Goal: Task Accomplishment & Management: Use online tool/utility

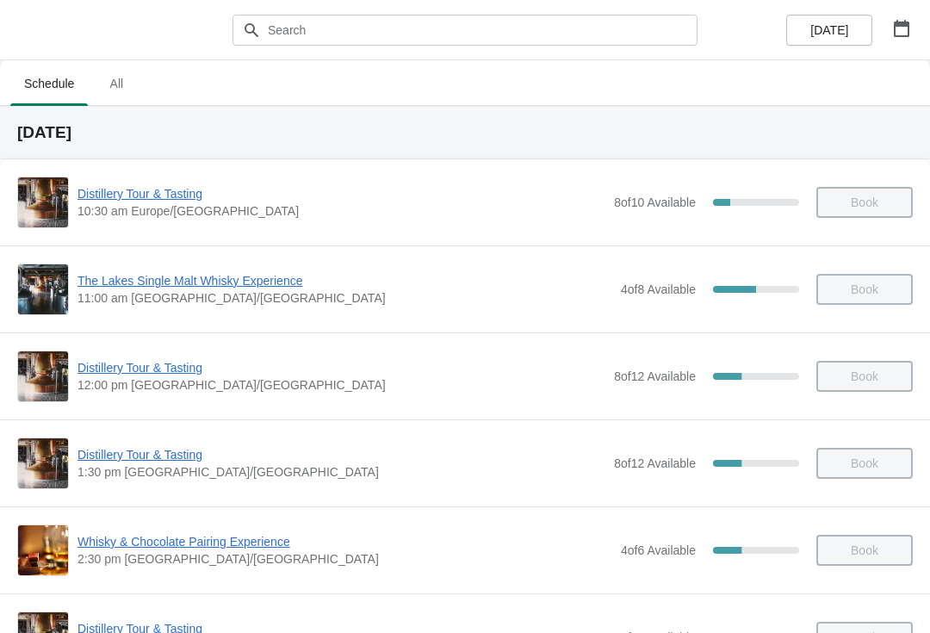
click at [263, 535] on span "Whisky & Chocolate Pairing Experience" at bounding box center [344, 541] width 535 height 17
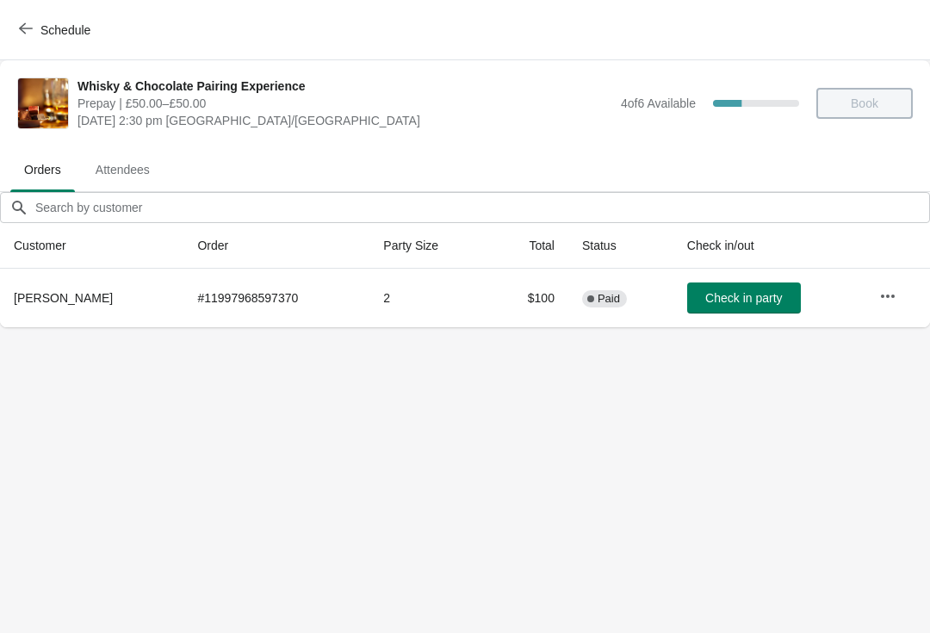
click at [896, 291] on icon "button" at bounding box center [887, 296] width 17 height 17
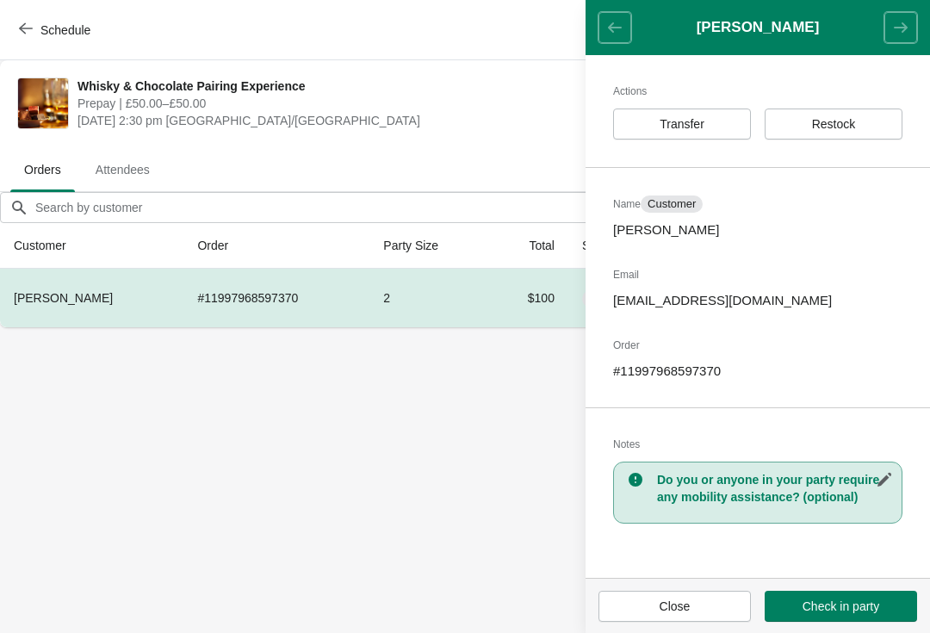
click at [711, 114] on button "Transfer" at bounding box center [682, 123] width 138 height 31
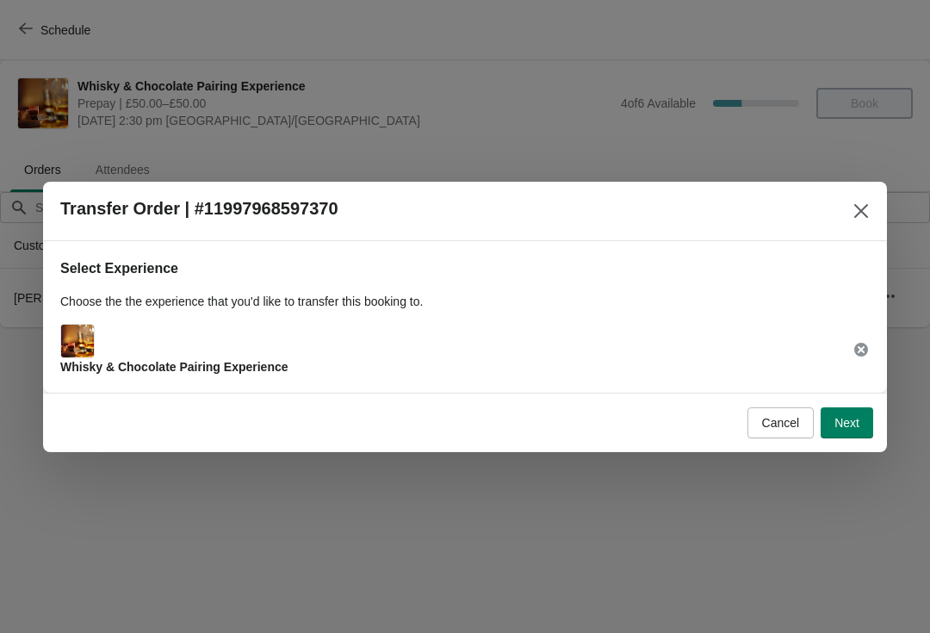
click at [850, 424] on span "Next" at bounding box center [846, 423] width 25 height 14
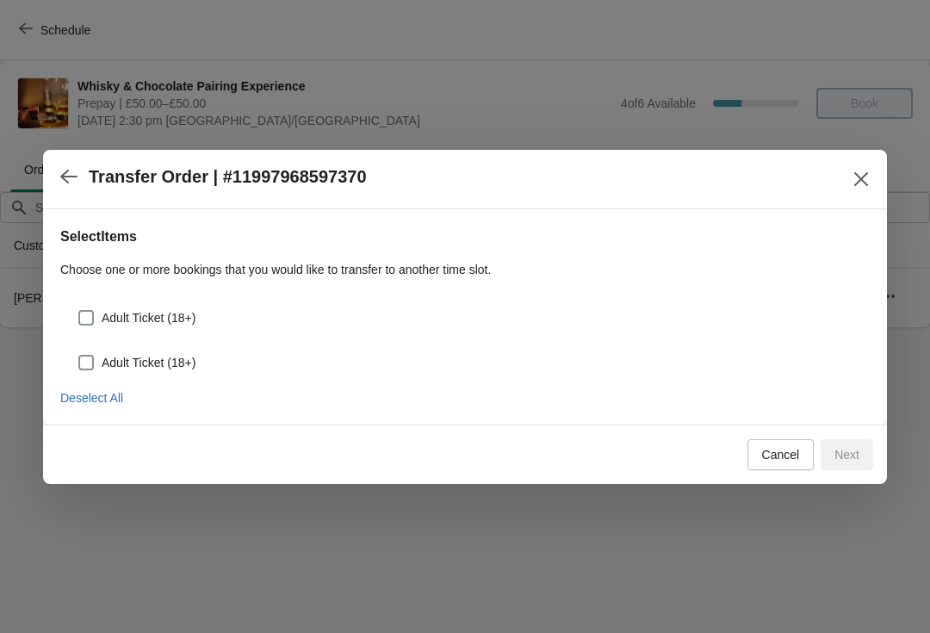
click at [107, 388] on button "Deselect All" at bounding box center [91, 397] width 77 height 31
click at [157, 316] on span "Adult Ticket (18+)" at bounding box center [149, 317] width 94 height 17
click at [79, 311] on input "Adult Ticket (18+)" at bounding box center [78, 310] width 1 height 1
checkbox input "true"
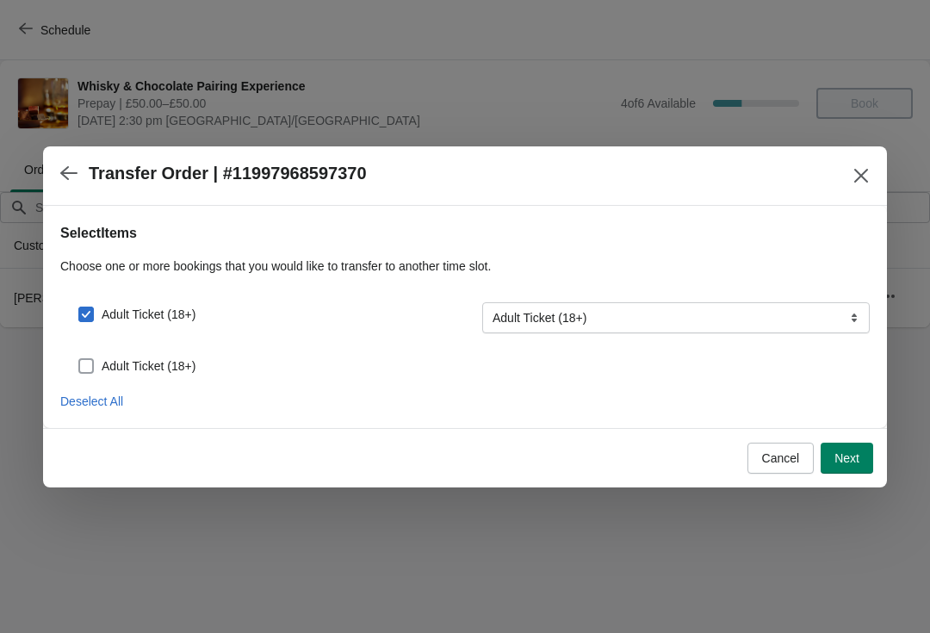
click at [158, 360] on span "Adult Ticket (18+)" at bounding box center [149, 365] width 94 height 17
click at [79, 359] on input "Adult Ticket (18+)" at bounding box center [78, 358] width 1 height 1
checkbox input "true"
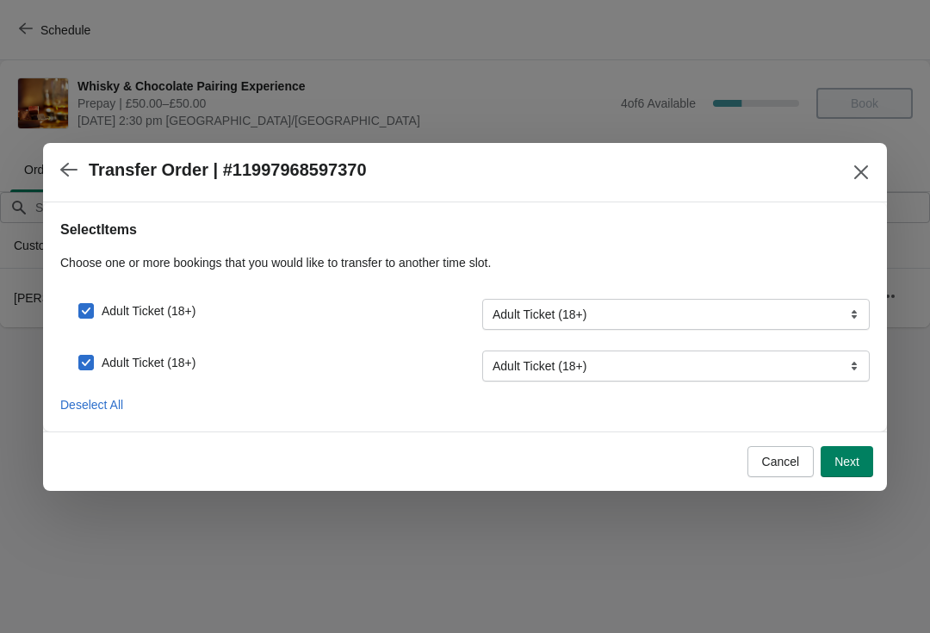
click at [858, 455] on span "Next" at bounding box center [846, 462] width 25 height 14
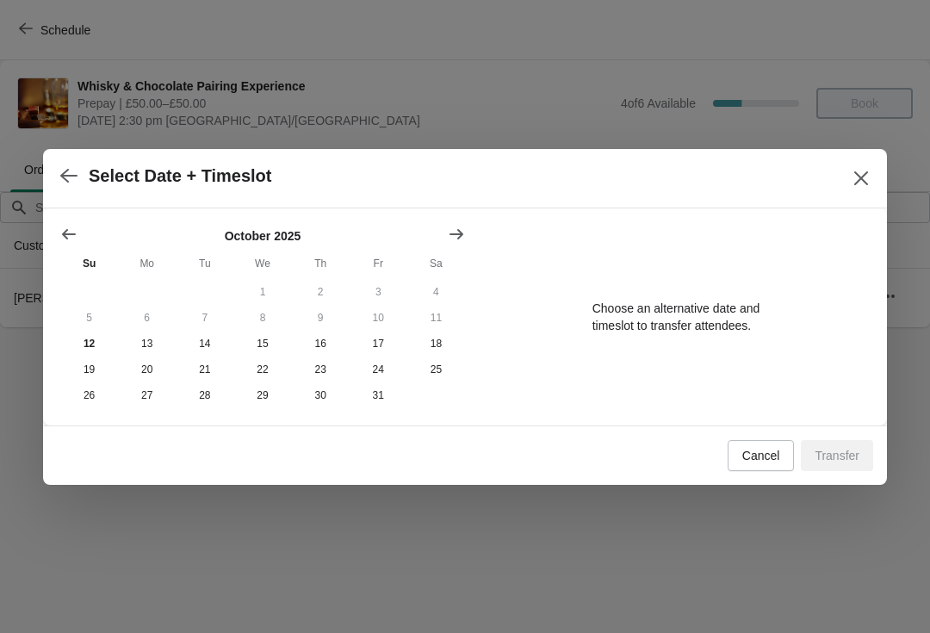
click at [323, 337] on button "16" at bounding box center [321, 344] width 58 height 26
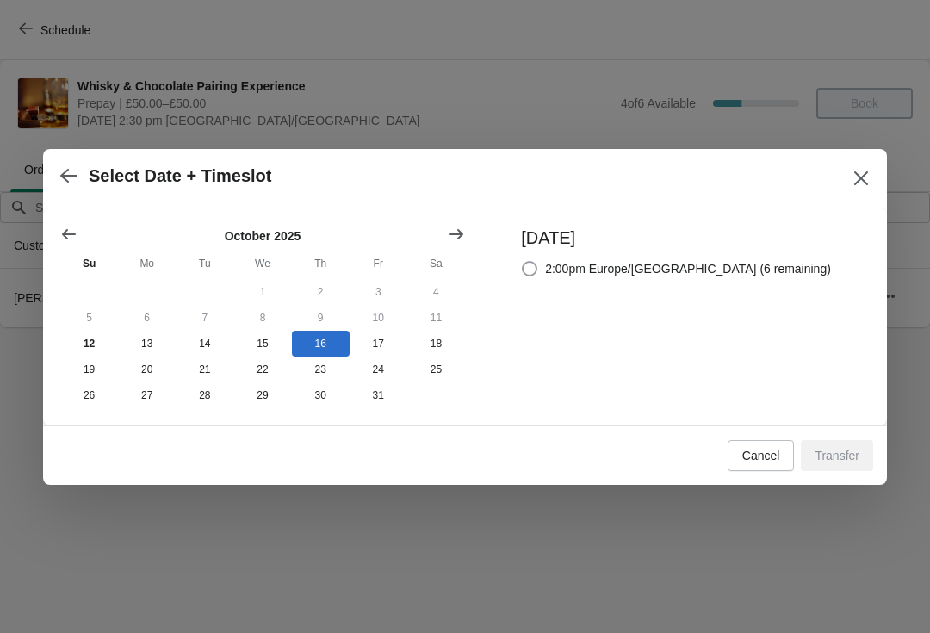
click at [719, 275] on label "2:00pm Europe/[GEOGRAPHIC_DATA] (6 remaining)" at bounding box center [676, 269] width 310 height 24
click at [523, 262] on input "2:00pm Europe/[GEOGRAPHIC_DATA] (6 remaining)" at bounding box center [522, 261] width 1 height 1
radio input "true"
click at [836, 457] on span "Transfer" at bounding box center [836, 456] width 45 height 14
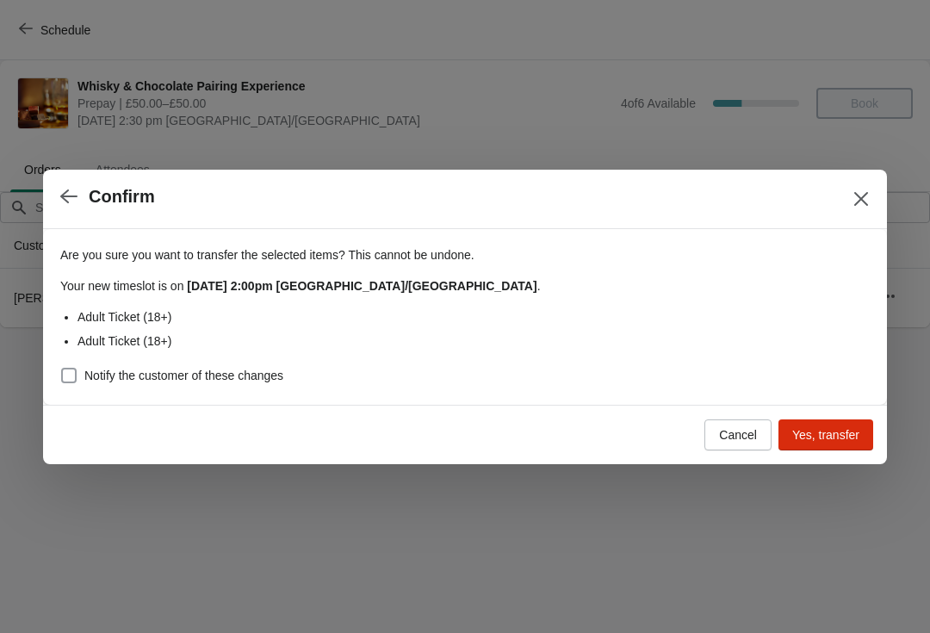
click at [242, 367] on span "Notify the customer of these changes" at bounding box center [183, 375] width 199 height 17
click at [62, 368] on input "Notify the customer of these changes" at bounding box center [61, 368] width 1 height 1
checkbox input "true"
click at [820, 434] on span "Yes, transfer" at bounding box center [825, 435] width 67 height 14
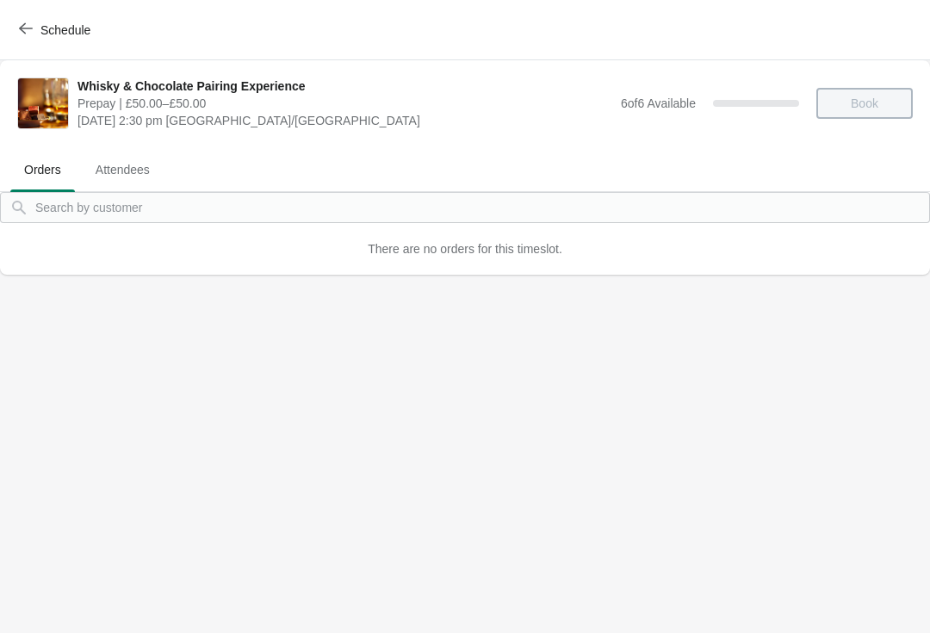
click at [24, 27] on icon "button" at bounding box center [26, 29] width 14 height 14
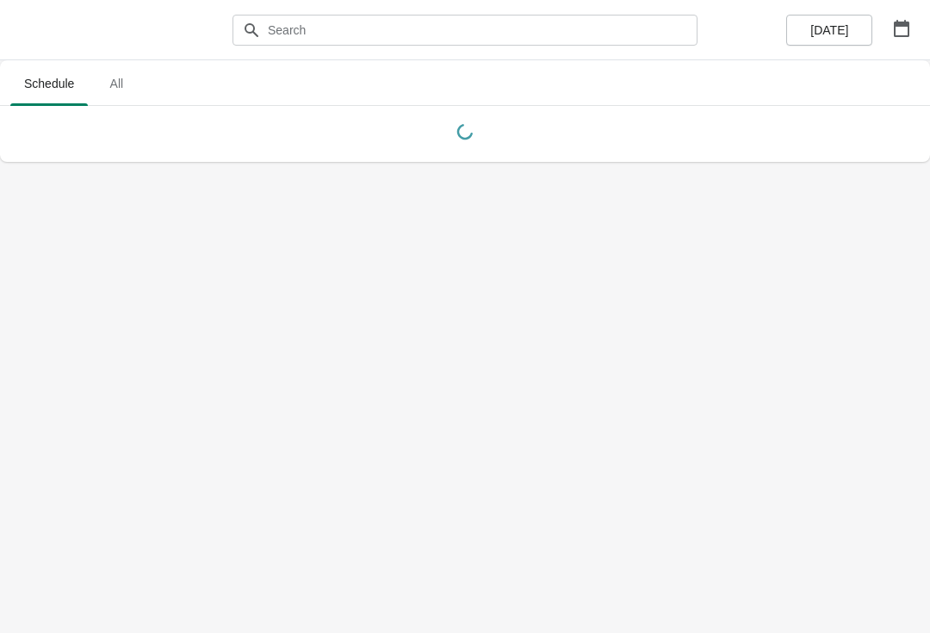
click at [904, 33] on icon "button" at bounding box center [901, 28] width 17 height 17
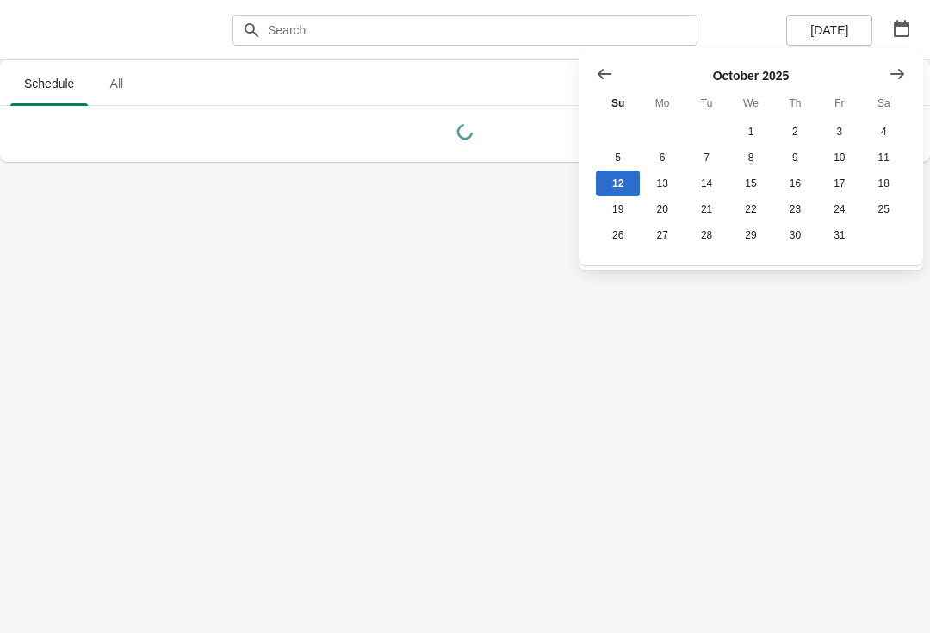
click at [616, 212] on button "19" at bounding box center [618, 209] width 44 height 26
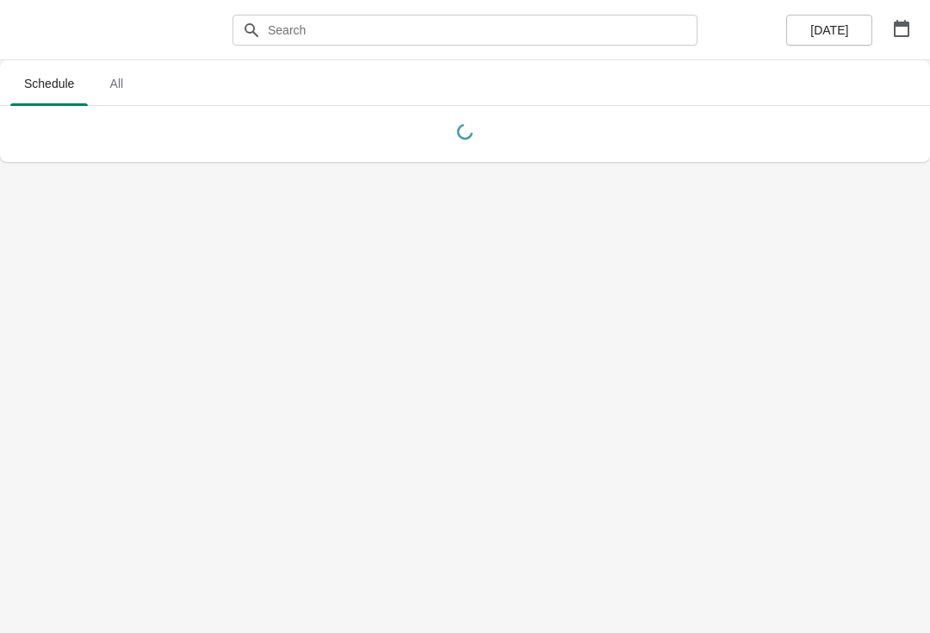
click at [894, 29] on icon "button" at bounding box center [901, 28] width 15 height 17
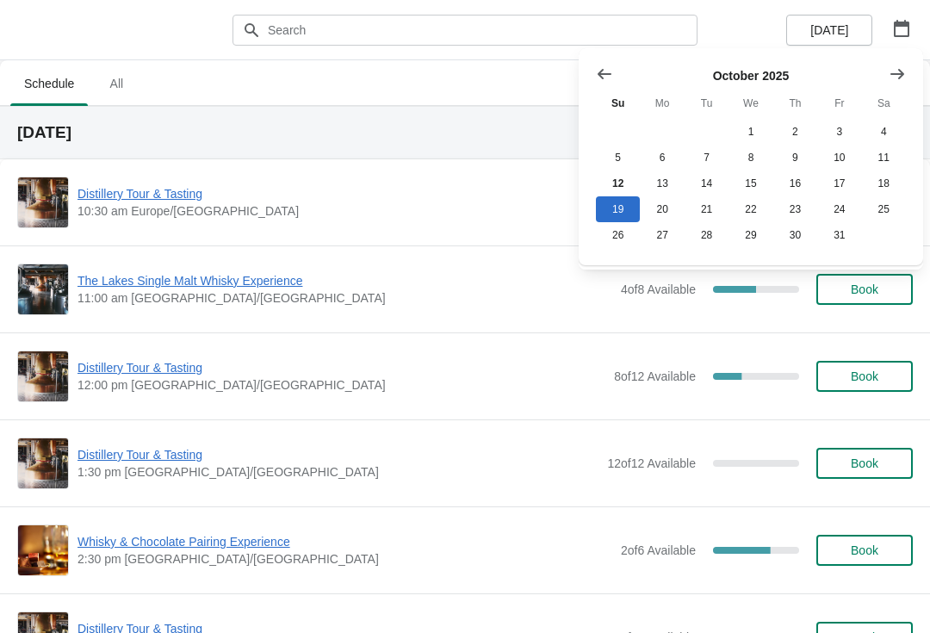
click at [611, 182] on button "12" at bounding box center [618, 183] width 44 height 26
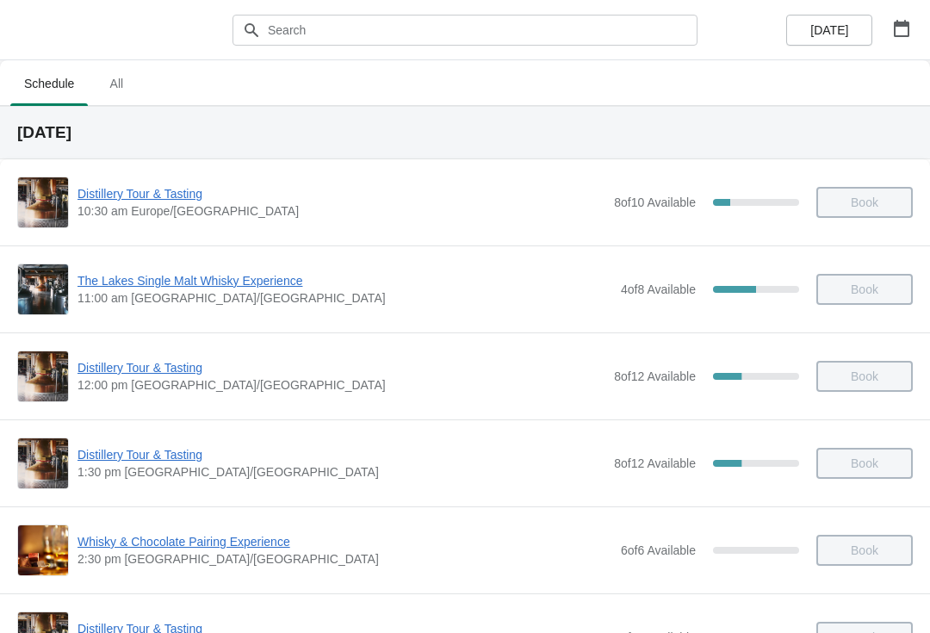
click at [914, 33] on button "button" at bounding box center [901, 28] width 31 height 31
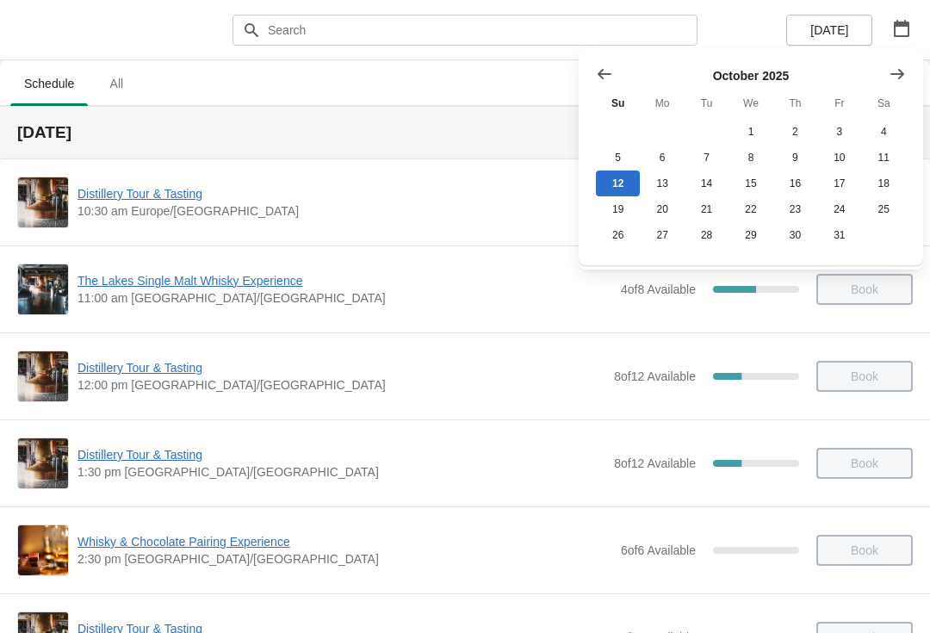
click at [614, 213] on button "19" at bounding box center [618, 209] width 44 height 26
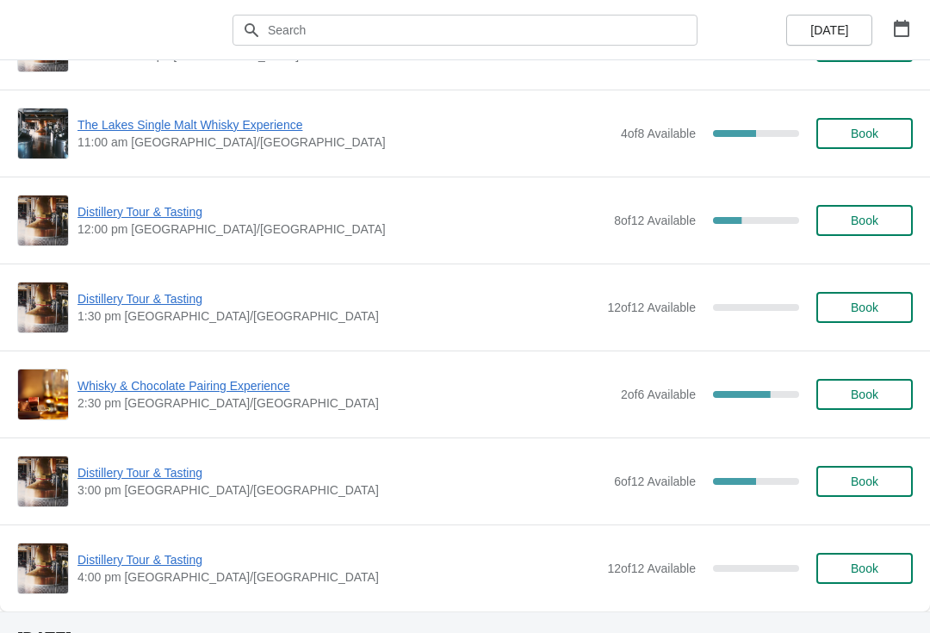
scroll to position [159, 0]
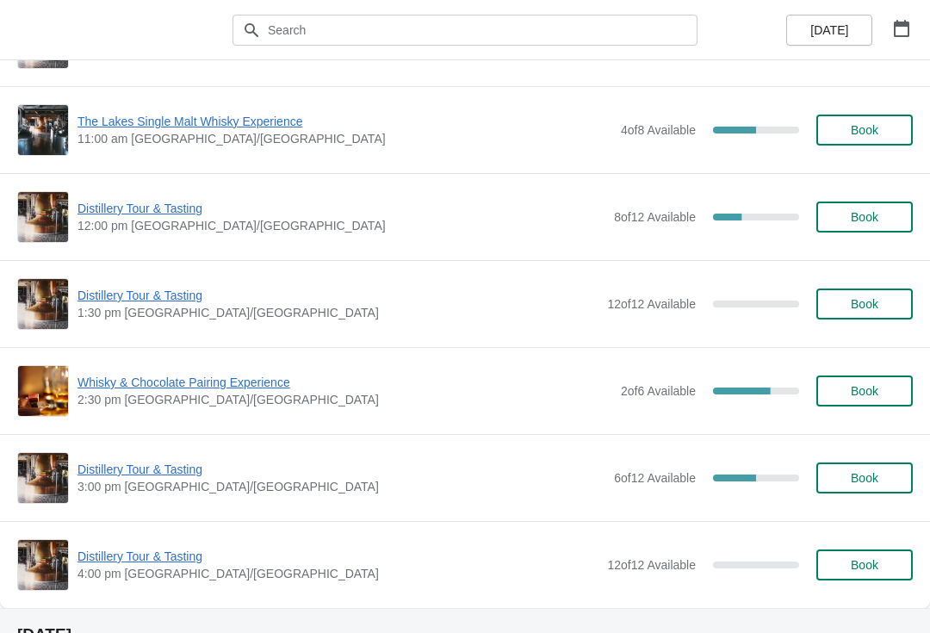
click at [892, 41] on button "button" at bounding box center [901, 28] width 31 height 31
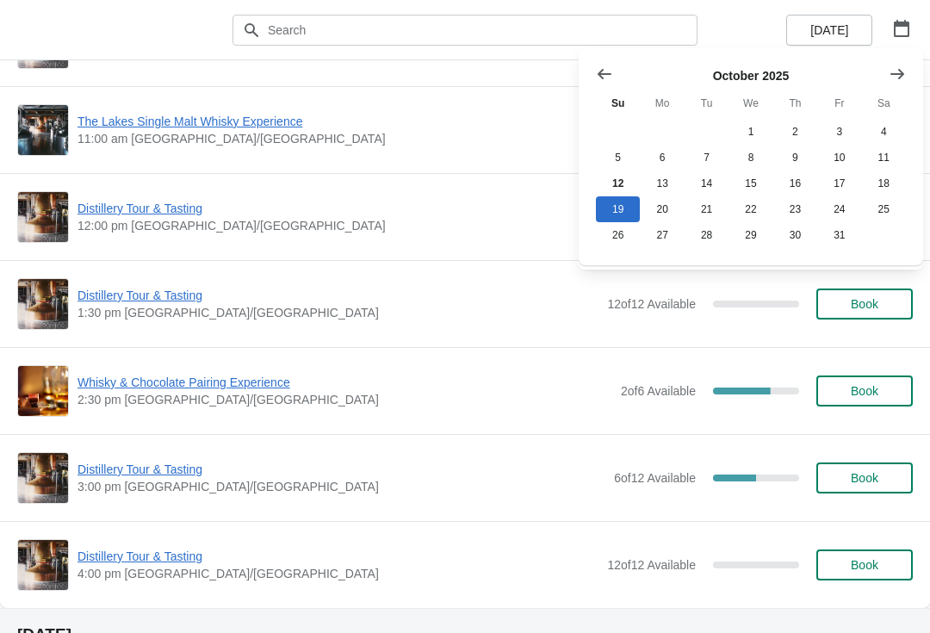
click at [890, 183] on button "18" at bounding box center [884, 183] width 44 height 26
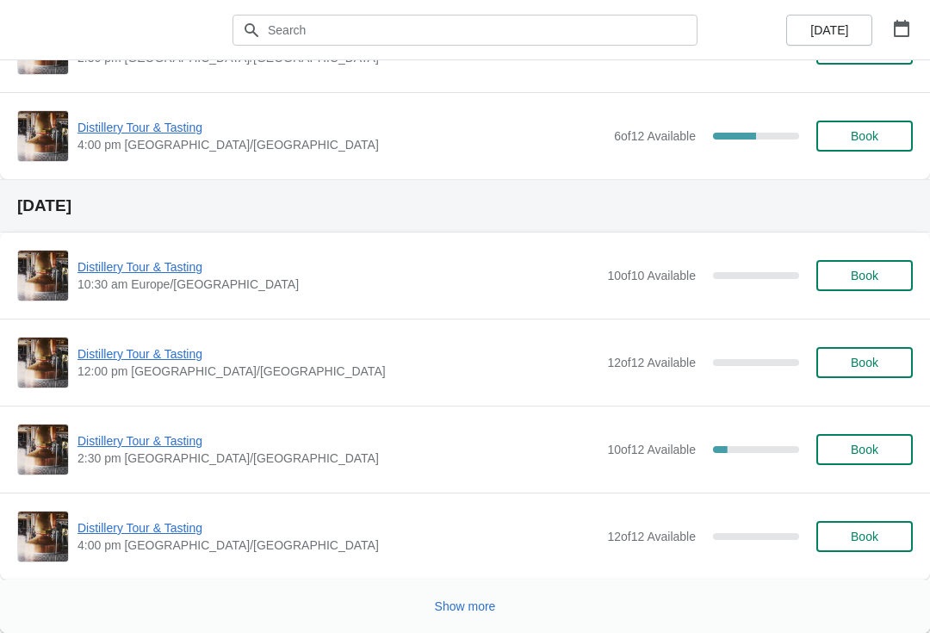
scroll to position [2676, 0]
click at [450, 613] on span "Show more" at bounding box center [465, 606] width 61 height 14
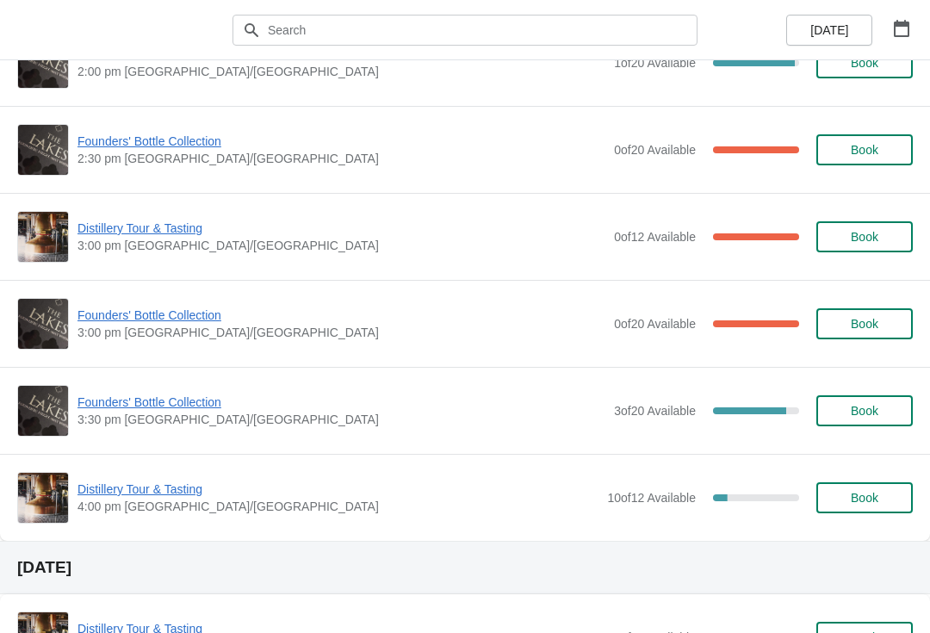
scroll to position [6127, 0]
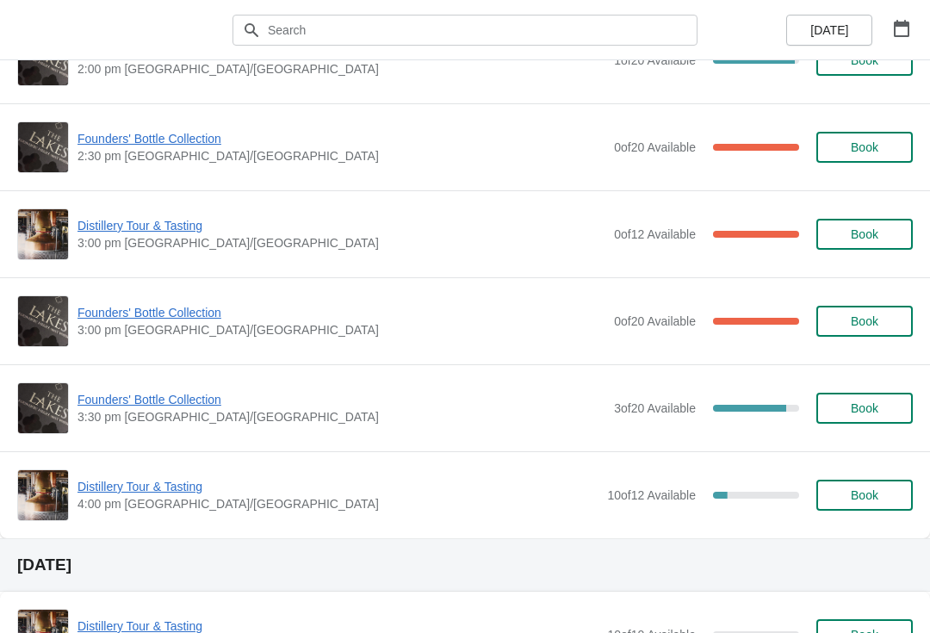
click at [436, 551] on div "[DATE]" at bounding box center [465, 564] width 930 height 53
